Goal: Information Seeking & Learning: Learn about a topic

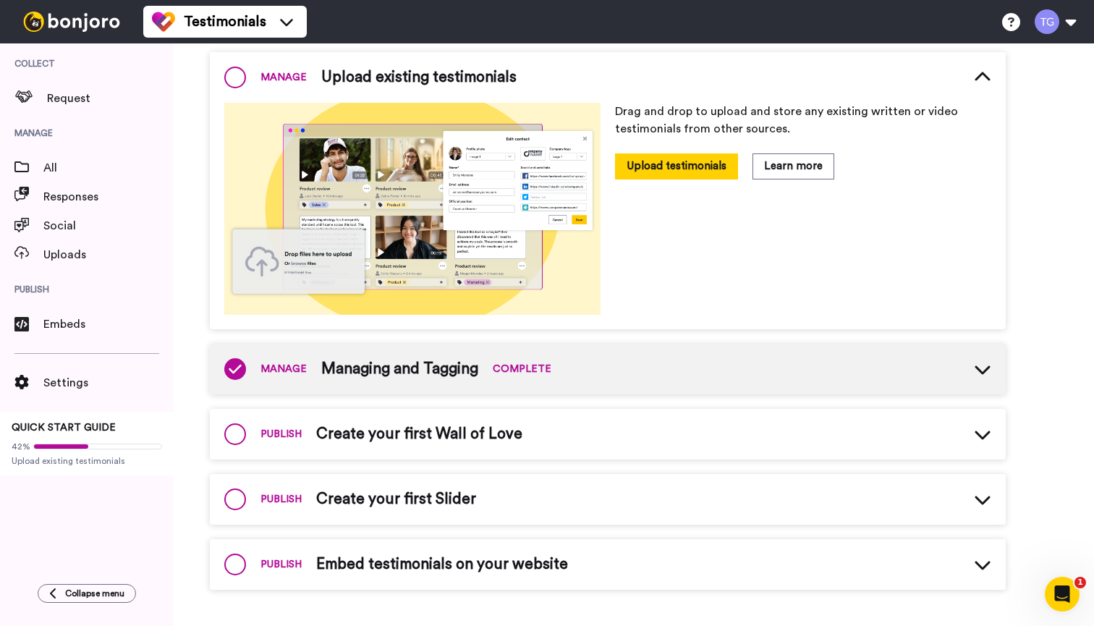
scroll to position [297, 0]
click at [73, 190] on span "Responses" at bounding box center [108, 196] width 130 height 17
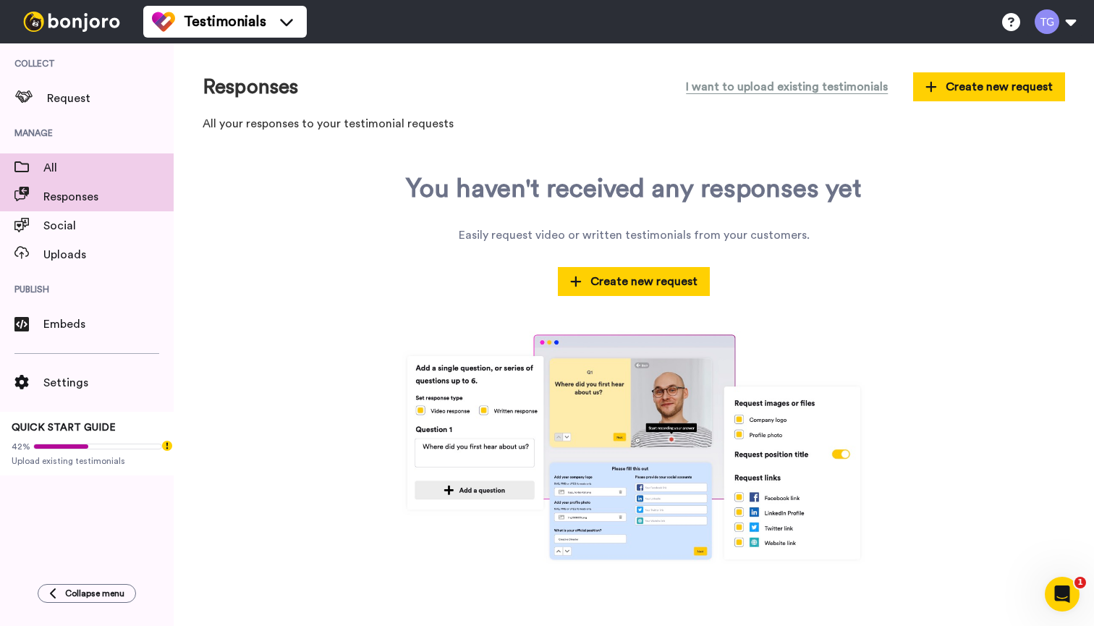
click at [35, 164] on span at bounding box center [21, 168] width 43 height 14
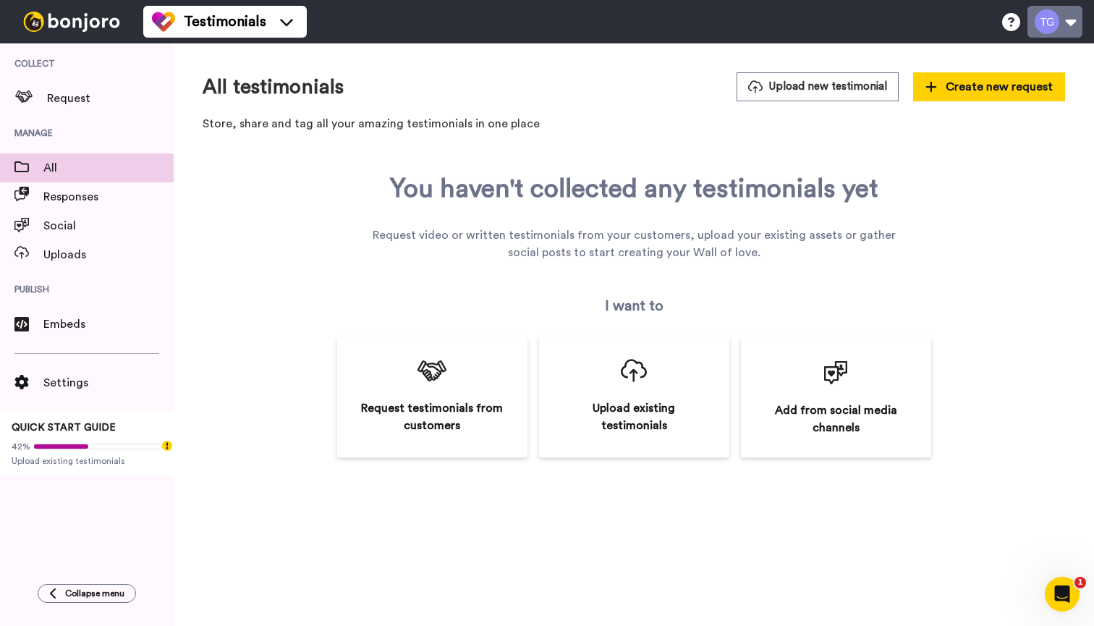
click at [1061, 30] on button at bounding box center [1055, 22] width 55 height 32
click at [251, 330] on div "You haven't collected any testimonials yet Request video or written testimonial…" at bounding box center [634, 315] width 863 height 283
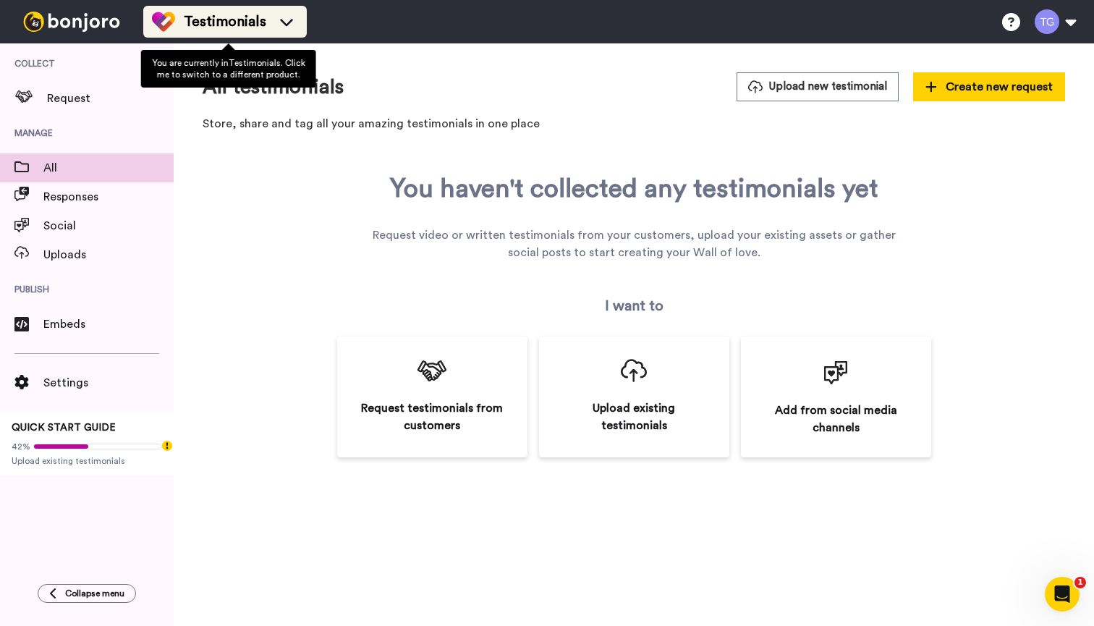
click at [193, 32] on div "Testimonials" at bounding box center [225, 21] width 146 height 23
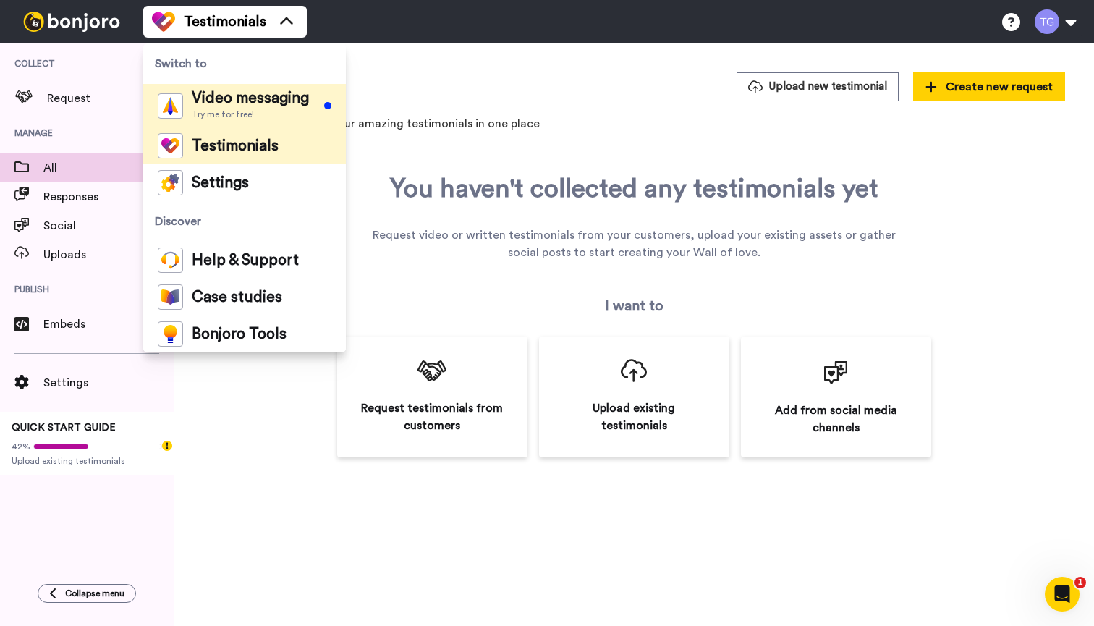
click at [206, 97] on span "Video messaging" at bounding box center [250, 98] width 117 height 14
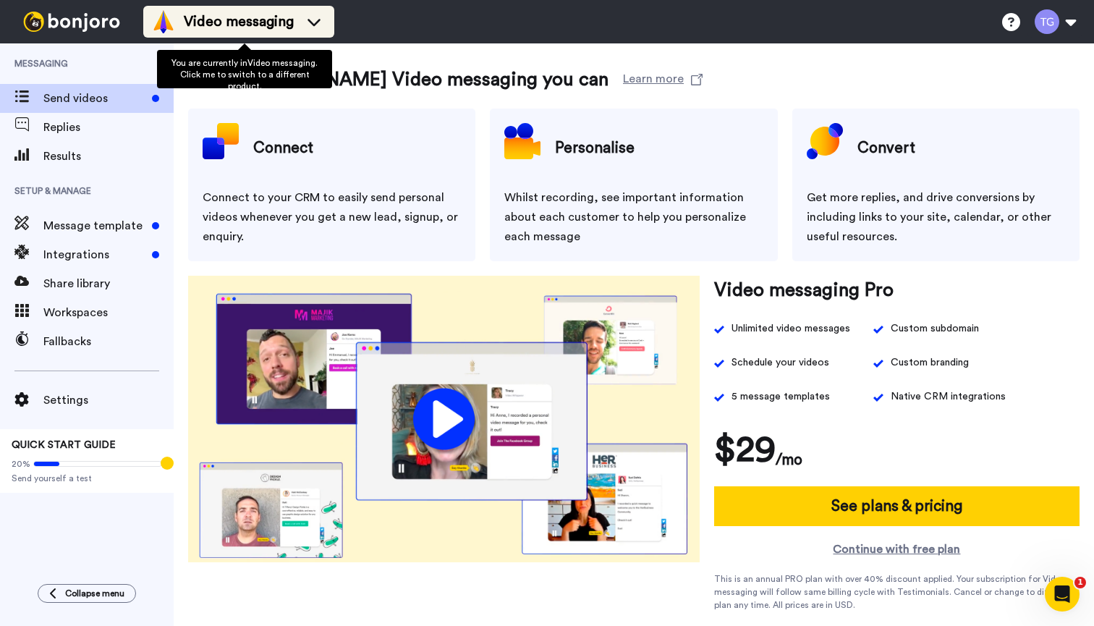
click at [326, 11] on div "Video messaging" at bounding box center [239, 21] width 174 height 23
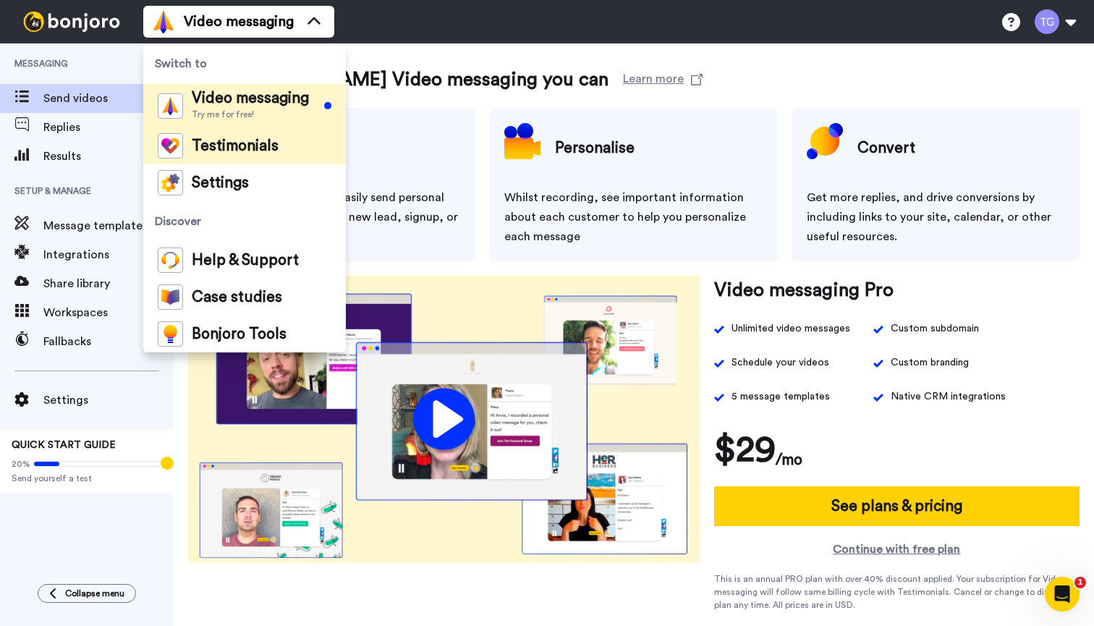
click at [269, 145] on span "Testimonials" at bounding box center [235, 146] width 87 height 14
